Goal: Transaction & Acquisition: Purchase product/service

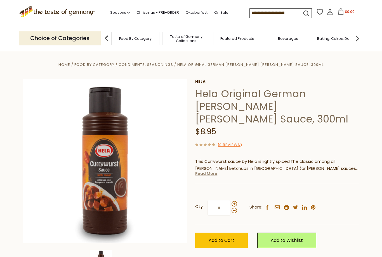
click at [209, 170] on link "Read More" at bounding box center [206, 173] width 22 height 6
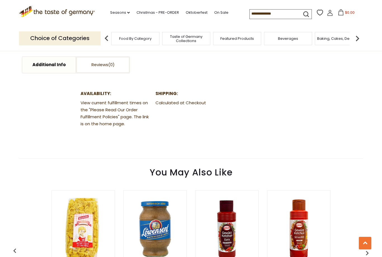
scroll to position [320, 0]
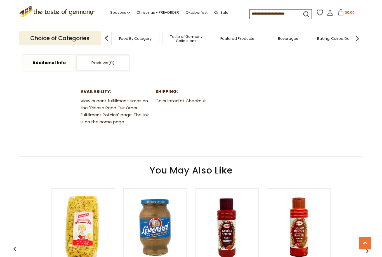
click at [227, 202] on img at bounding box center [227, 227] width 63 height 63
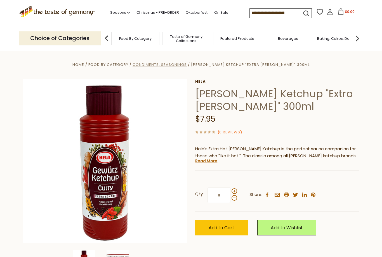
click at [174, 67] on span "Condiments, Seasonings" at bounding box center [160, 64] width 54 height 5
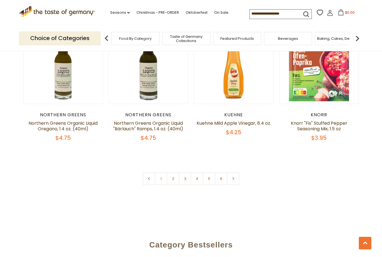
scroll to position [1297, 0]
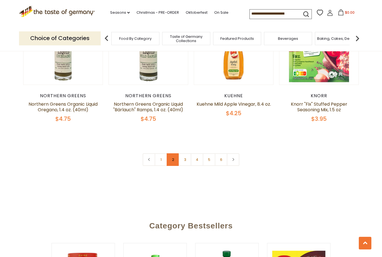
click at [173, 160] on link "2" at bounding box center [173, 159] width 13 height 13
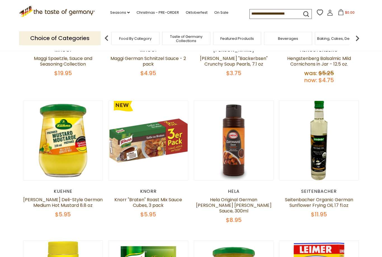
scroll to position [254, 0]
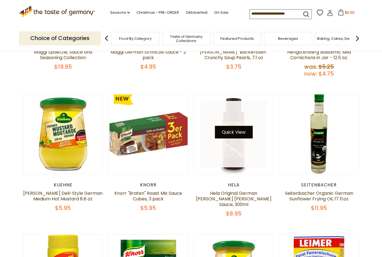
click at [245, 126] on button "Quick View" at bounding box center [234, 132] width 38 height 13
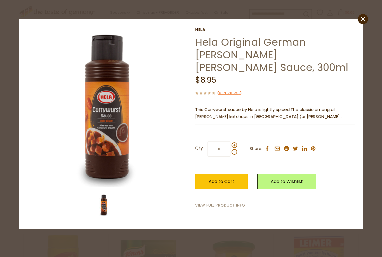
click at [235, 202] on link "View Full Product Info" at bounding box center [220, 205] width 50 height 6
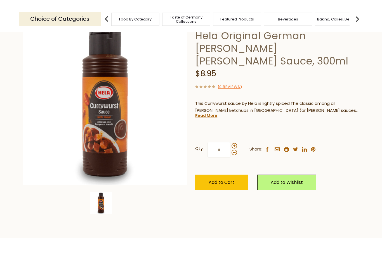
scroll to position [54, 0]
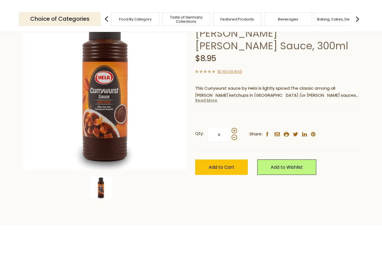
click at [210, 117] on link "Read More" at bounding box center [206, 120] width 22 height 6
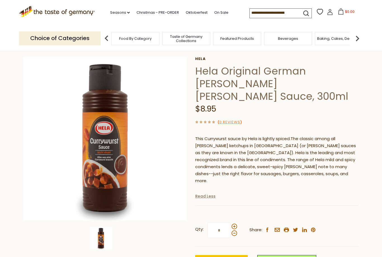
scroll to position [0, 0]
